Goal: Information Seeking & Learning: Ask a question

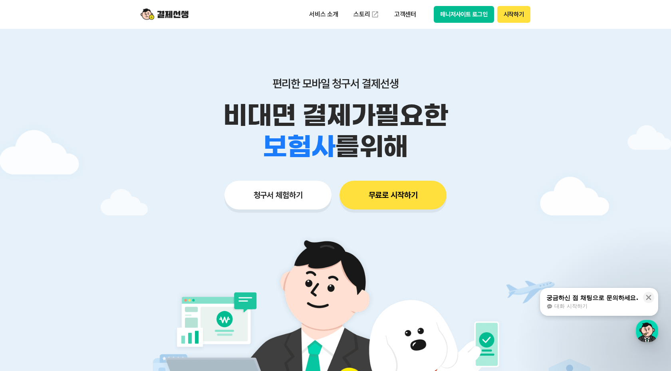
click at [490, 15] on button "매니저사이트 로그인" at bounding box center [464, 14] width 60 height 17
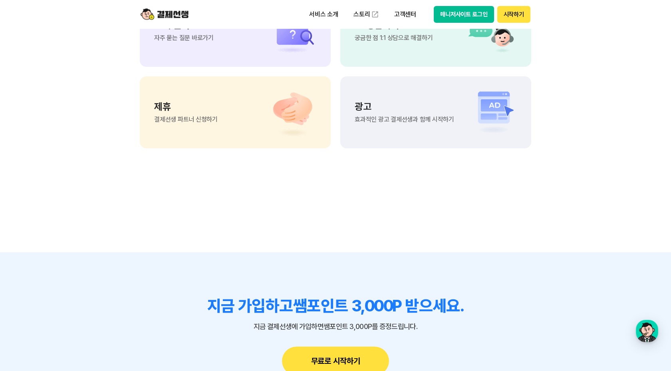
scroll to position [6728, 0]
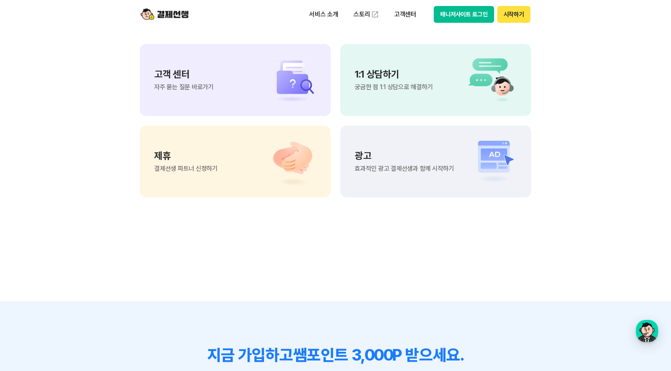
click at [195, 81] on div "고객 센터 자주 묻는 질문 바로가기" at bounding box center [184, 79] width 60 height 21
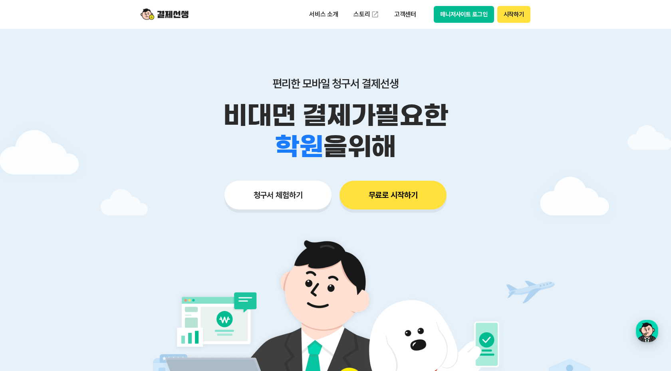
click at [294, 200] on button "청구서 체험하기" at bounding box center [277, 194] width 107 height 29
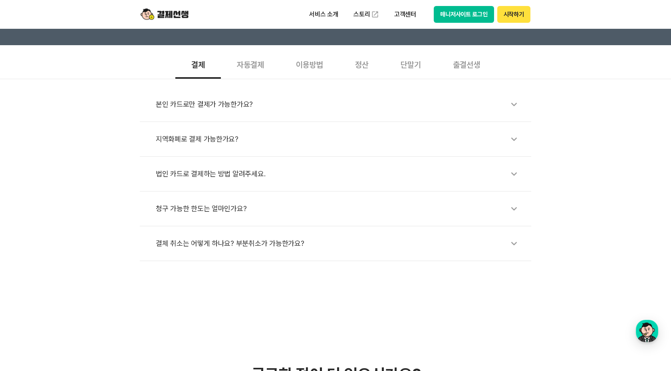
scroll to position [261, 0]
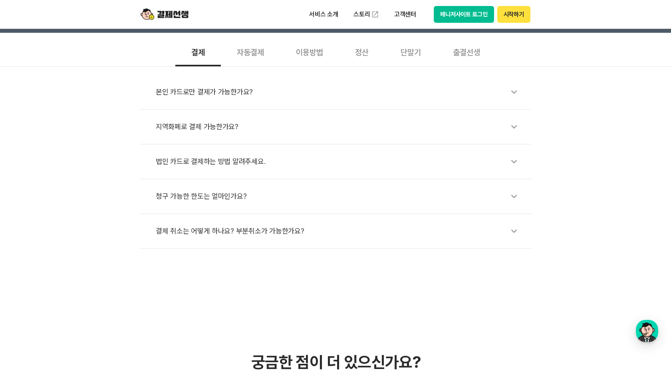
click at [213, 120] on div "지역화폐로 결제 가능한가요?" at bounding box center [339, 126] width 367 height 18
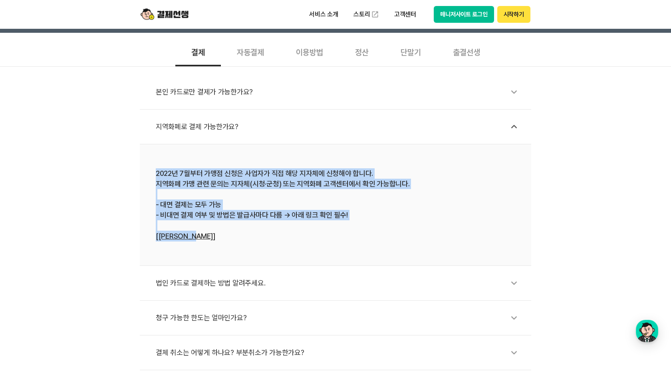
drag, startPoint x: 169, startPoint y: 162, endPoint x: 284, endPoint y: 248, distance: 143.8
click at [285, 248] on li "2022년 7월부터 가맹점 신청은 사업자가 직접 해당 지자체에 신청해야 합니다. 지역화폐 가맹 관련 문의는 지자체(시청·군청) 또는 지역화폐 …" at bounding box center [335, 204] width 391 height 121
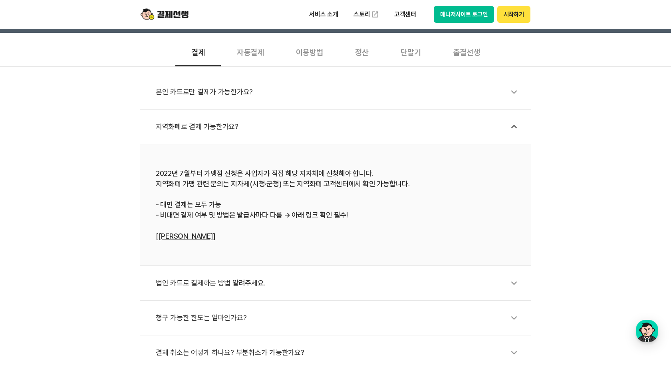
click at [262, 52] on div "자동결제" at bounding box center [250, 52] width 59 height 30
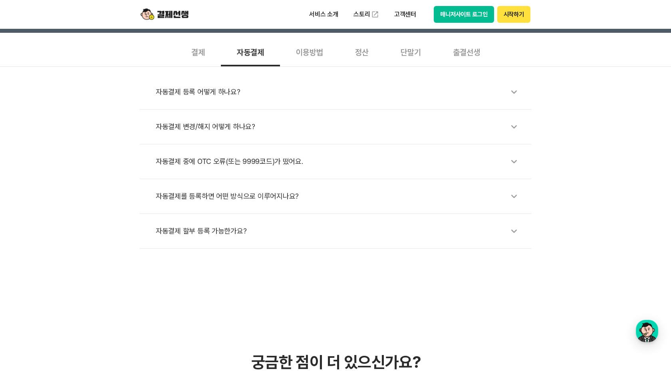
click at [292, 56] on div "이용방법" at bounding box center [309, 52] width 59 height 30
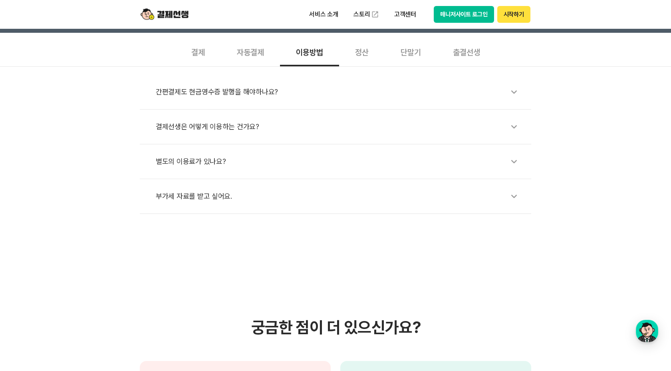
click at [350, 56] on div "정산" at bounding box center [362, 52] width 46 height 30
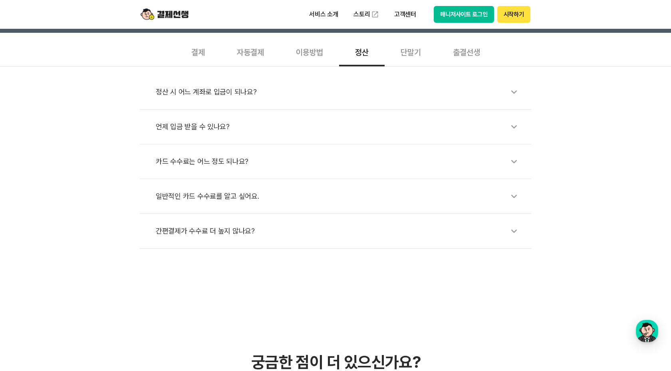
click at [416, 58] on div "단말기" at bounding box center [411, 52] width 52 height 30
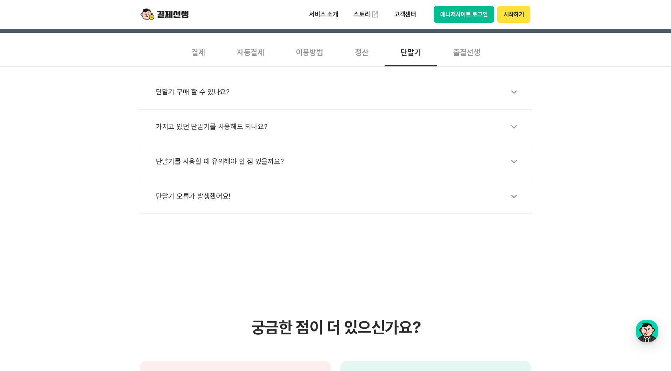
click at [480, 58] on div "출결선생" at bounding box center [466, 52] width 59 height 30
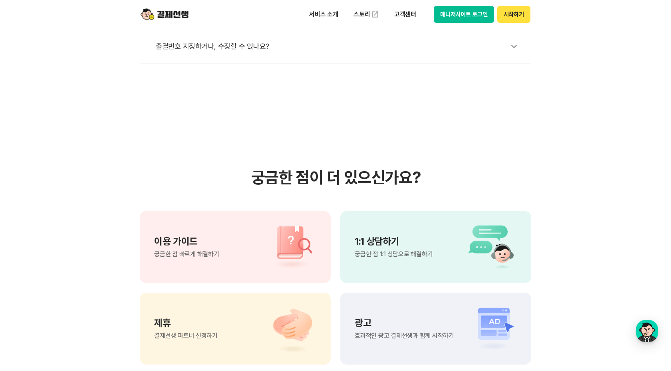
scroll to position [617, 0]
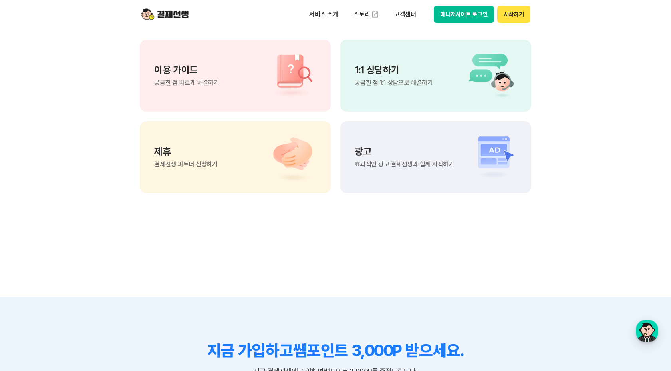
click at [415, 94] on div "1:1 상담하기 궁금한 점 1:1 상담으로 해결하기" at bounding box center [435, 76] width 191 height 72
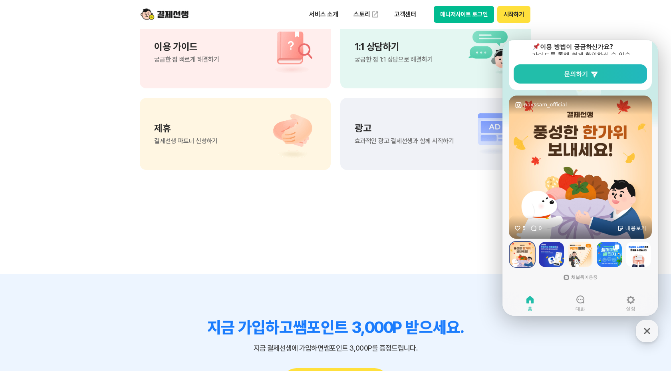
scroll to position [640, 0]
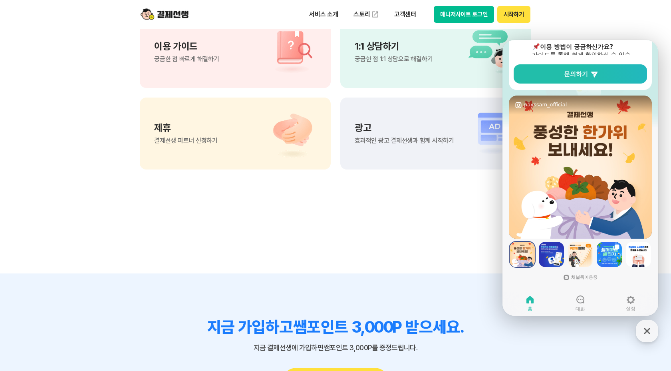
click at [396, 157] on div "광고 효과적인 광고 결제선생과 함께 시작하기" at bounding box center [435, 133] width 191 height 72
click at [387, 184] on section "궁금한 점이 더 있으신가요? 이용 가이드 궁금한 점 빠르게 해결하기 1:1 상담하기 궁금한 점 1:1 상담으로 해결하기 제휴 결제선생 파트너 …" at bounding box center [335, 71] width 671 height 404
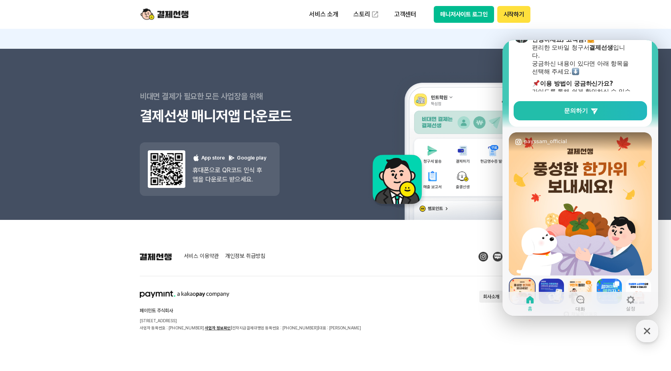
scroll to position [0, 0]
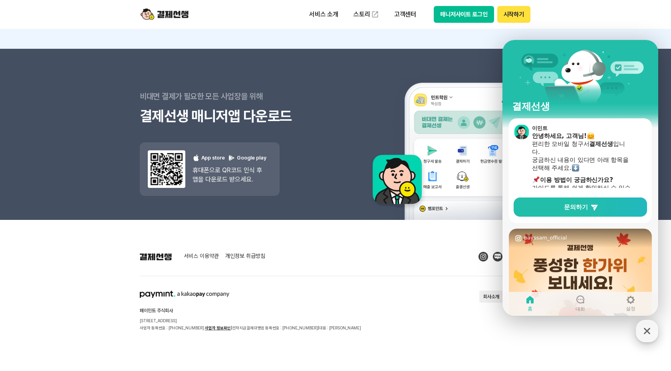
click at [649, 331] on icon "button" at bounding box center [647, 330] width 14 height 14
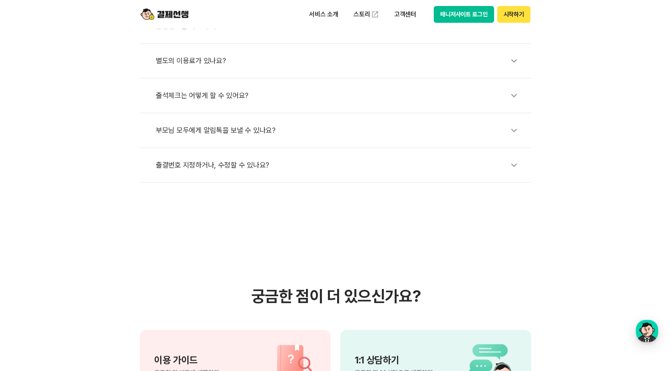
scroll to position [547, 0]
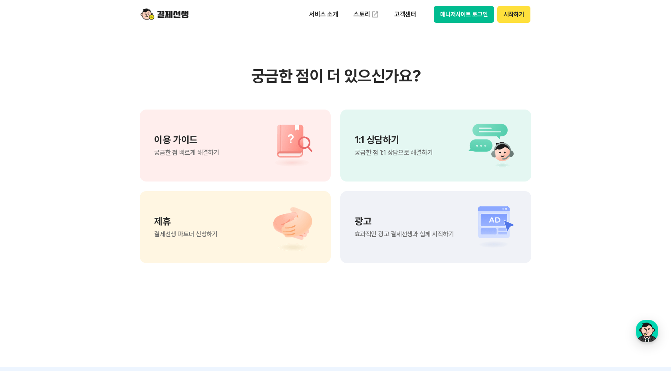
click at [442, 136] on div "1:1 상담하기 궁금한 점 1:1 상담으로 해결하기" at bounding box center [435, 145] width 191 height 72
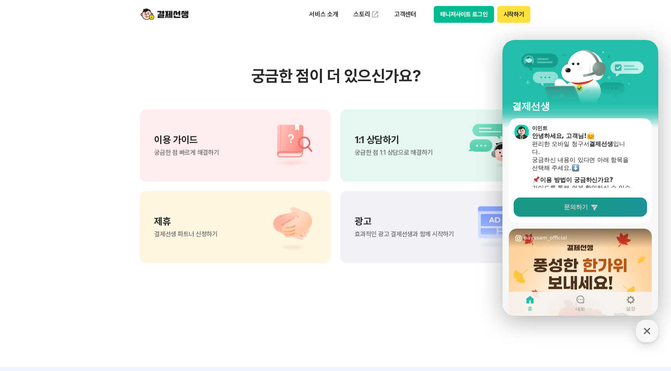
click at [571, 210] on span "문의하기" at bounding box center [576, 207] width 24 height 8
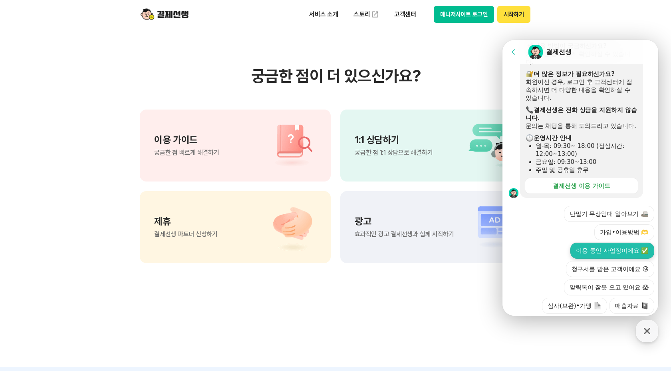
scroll to position [174, 0]
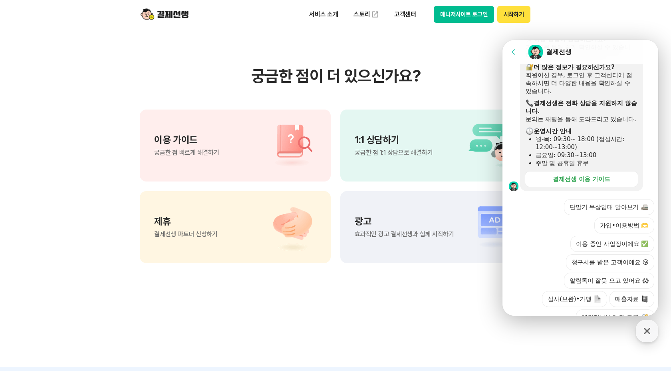
click at [476, 57] on section "궁금한 점이 더 있으신가요? 이용 가이드 궁금한 점 빠르게 해결하기 1:1 상담하기 궁금한 점 1:1 상담으로 해결하기 제휴 결제선생 파트너 …" at bounding box center [335, 164] width 671 height 404
click at [647, 329] on icon "button" at bounding box center [647, 330] width 6 height 6
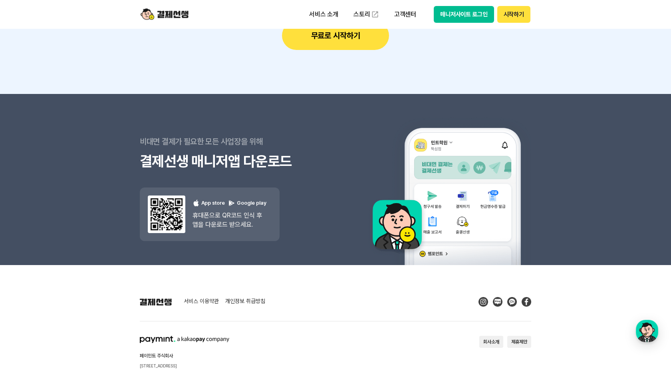
scroll to position [1031, 0]
